Goal: Task Accomplishment & Management: Use online tool/utility

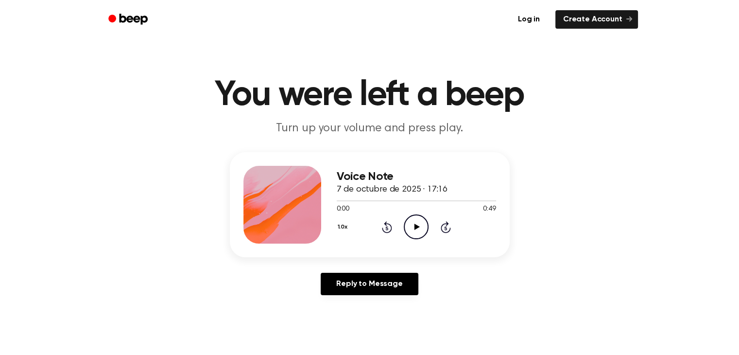
click at [409, 226] on icon "Play Audio" at bounding box center [416, 226] width 25 height 25
click at [533, 19] on link "Log in" at bounding box center [528, 19] width 41 height 22
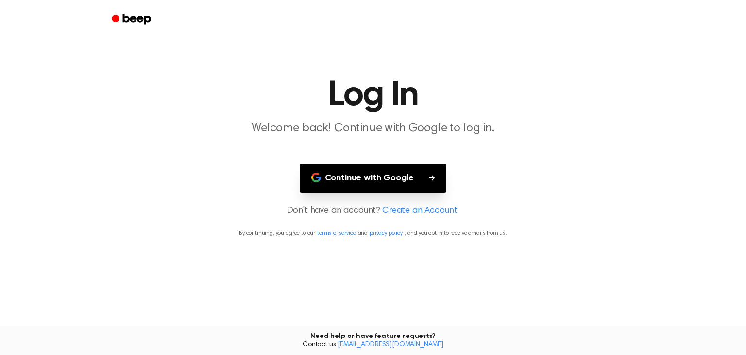
click at [342, 175] on button "Continue with Google" at bounding box center [373, 178] width 147 height 29
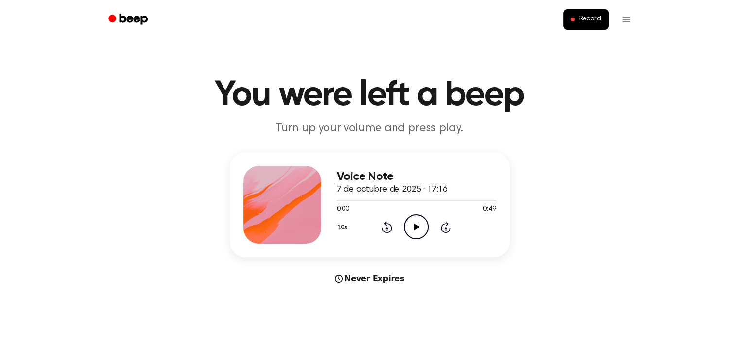
click at [125, 18] on icon "Beep" at bounding box center [133, 19] width 28 height 11
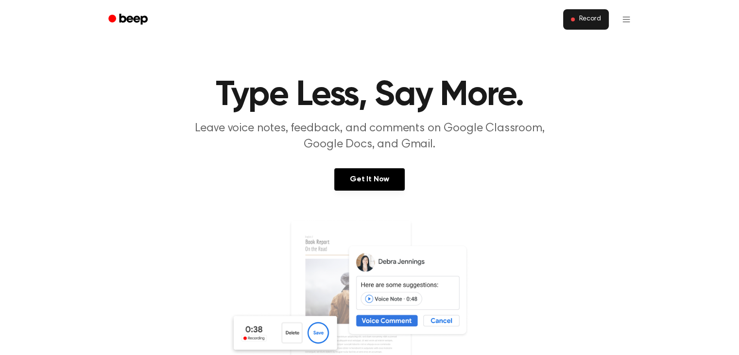
click at [582, 21] on span "Record" at bounding box center [590, 19] width 22 height 9
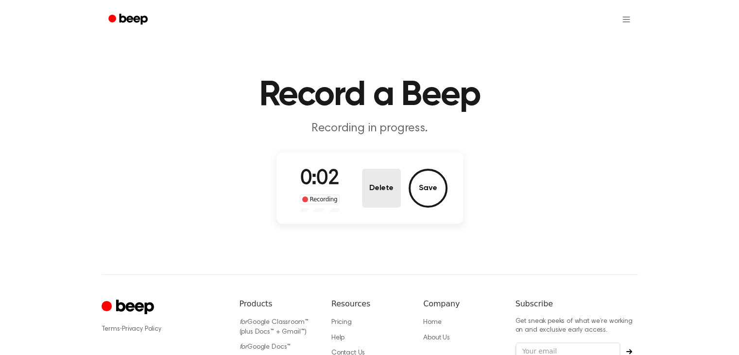
click at [380, 191] on button "Delete" at bounding box center [381, 188] width 39 height 39
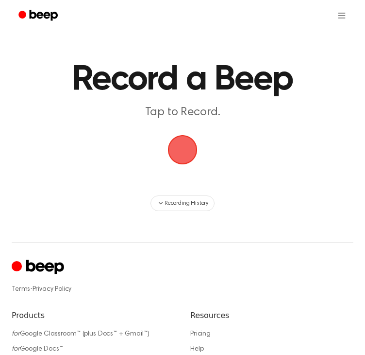
click at [181, 146] on span "button" at bounding box center [182, 149] width 37 height 37
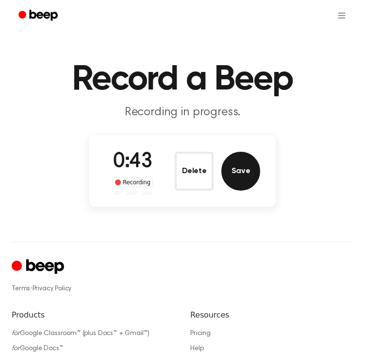
click at [237, 170] on button "Save" at bounding box center [241, 171] width 39 height 39
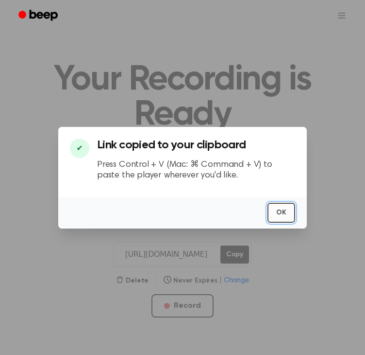
click at [281, 210] on button "OK" at bounding box center [282, 213] width 28 height 20
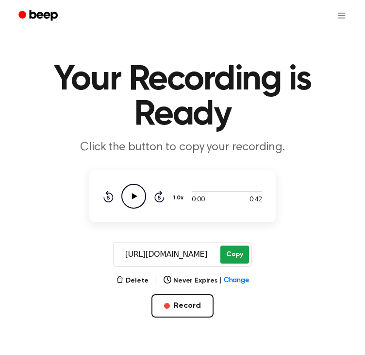
click at [236, 253] on button "Copy" at bounding box center [235, 254] width 29 height 18
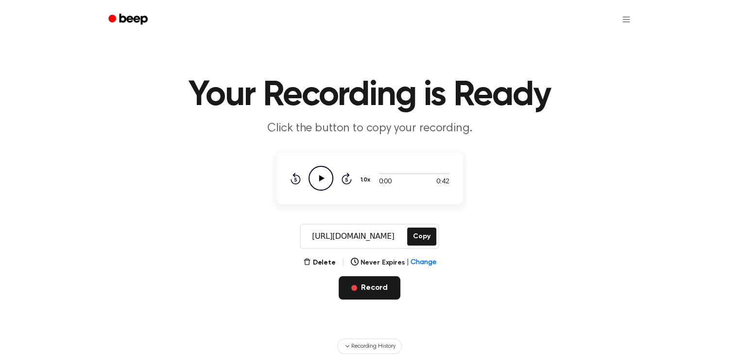
click at [374, 289] on button "Record" at bounding box center [370, 287] width 62 height 23
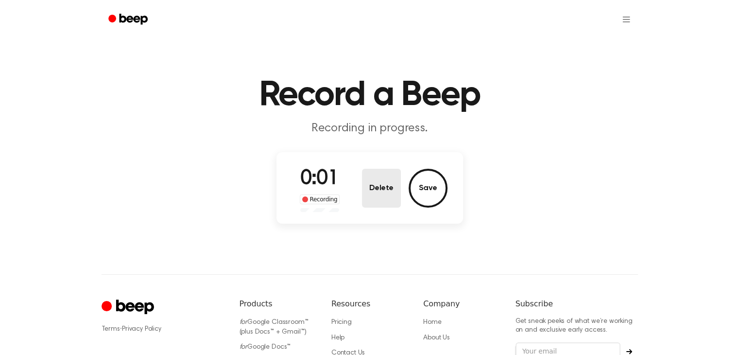
click at [375, 191] on button "Delete" at bounding box center [381, 188] width 39 height 39
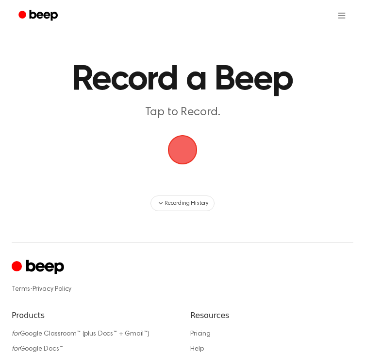
click at [180, 150] on span "button" at bounding box center [183, 150] width 40 height 40
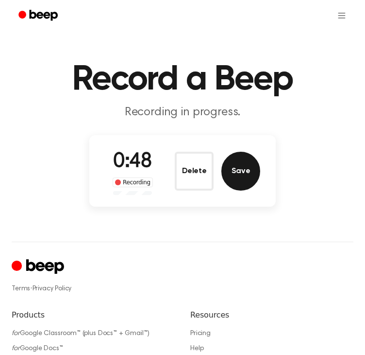
click at [240, 171] on button "Save" at bounding box center [241, 171] width 39 height 39
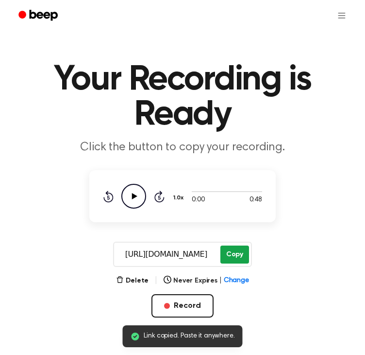
click at [236, 254] on button "Copy" at bounding box center [235, 254] width 29 height 18
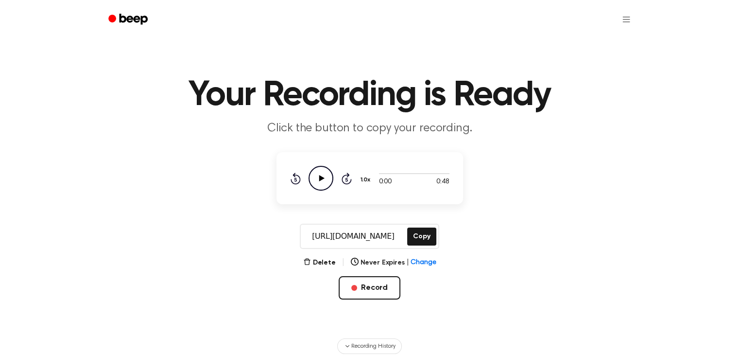
click at [320, 177] on icon at bounding box center [321, 178] width 5 height 6
click at [426, 231] on button "Copy" at bounding box center [421, 236] width 29 height 18
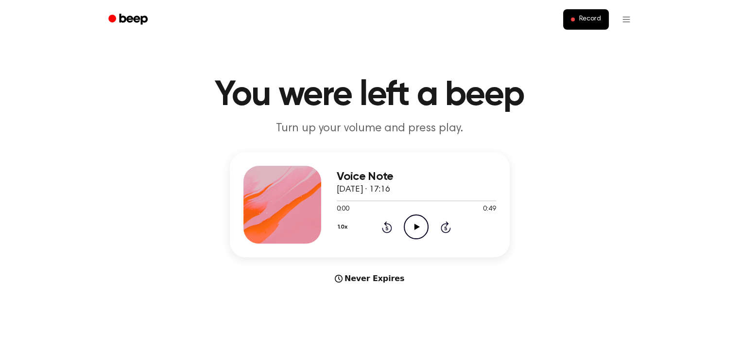
click at [428, 228] on div "1.0x Rewind 5 seconds Play Audio Skip 5 seconds" at bounding box center [416, 226] width 159 height 25
click at [420, 228] on icon "Play Audio" at bounding box center [416, 226] width 25 height 25
click at [385, 201] on div at bounding box center [416, 200] width 159 height 8
click at [418, 230] on icon "Play Audio" at bounding box center [416, 226] width 25 height 25
drag, startPoint x: 510, startPoint y: 17, endPoint x: 468, endPoint y: 13, distance: 42.0
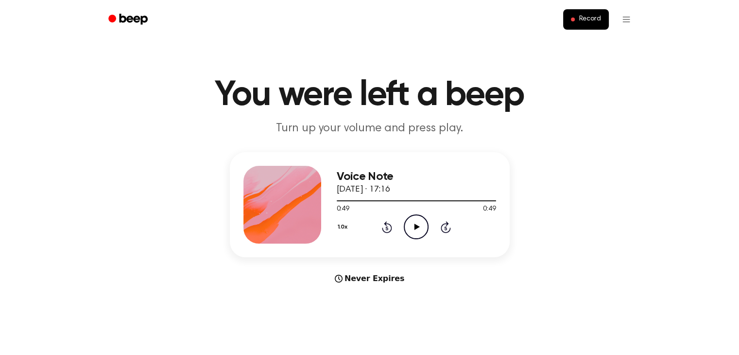
click at [510, 17] on ul "Record" at bounding box center [401, 19] width 474 height 23
